Goal: Transaction & Acquisition: Subscribe to service/newsletter

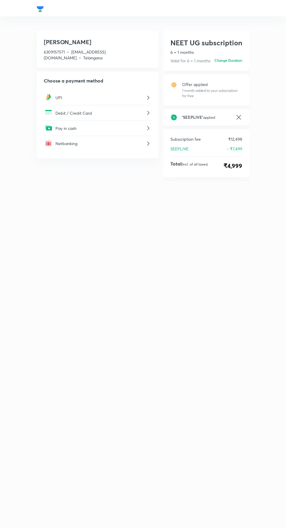
click at [125, 98] on p "UPI" at bounding box center [100, 97] width 89 height 6
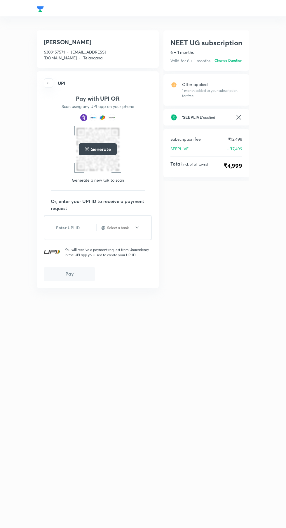
click at [122, 229] on input "text" at bounding box center [121, 227] width 28 height 5
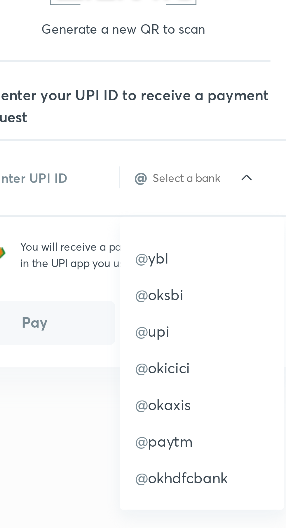
click at [115, 226] on input "text" at bounding box center [121, 227] width 28 height 5
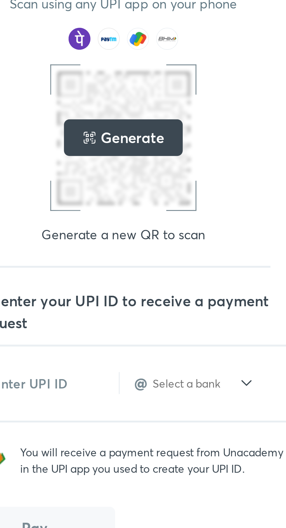
click at [104, 152] on h5 "Generate" at bounding box center [101, 149] width 20 height 7
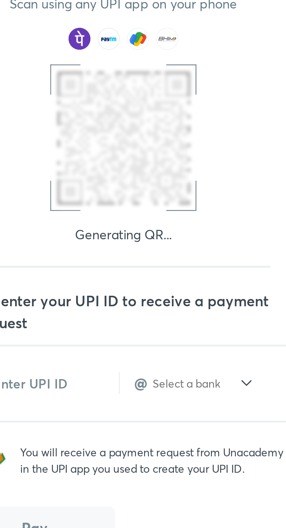
click at [100, 152] on div at bounding box center [98, 149] width 44 height 44
